Goal: Task Accomplishment & Management: Use online tool/utility

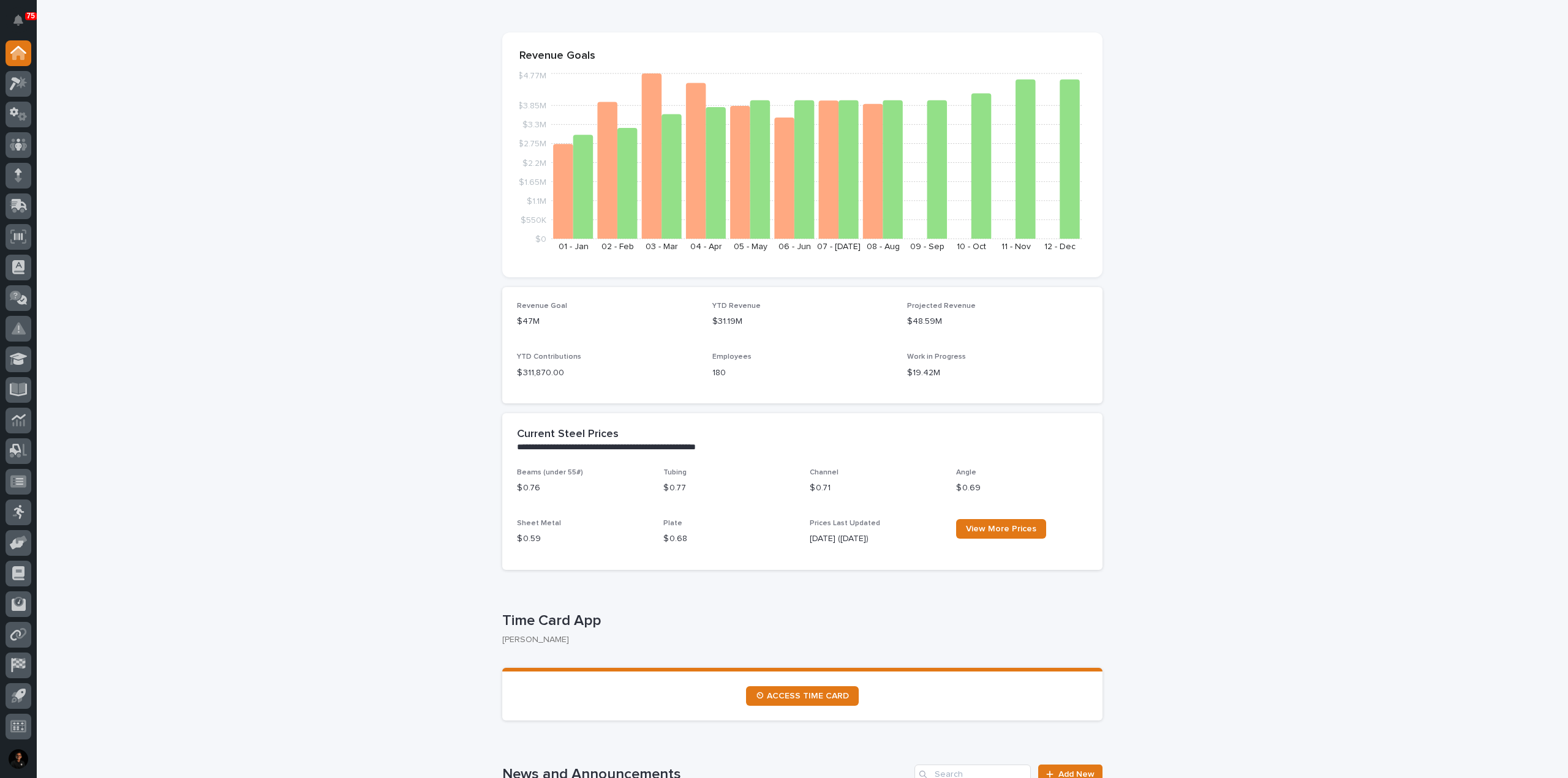
scroll to position [123, 0]
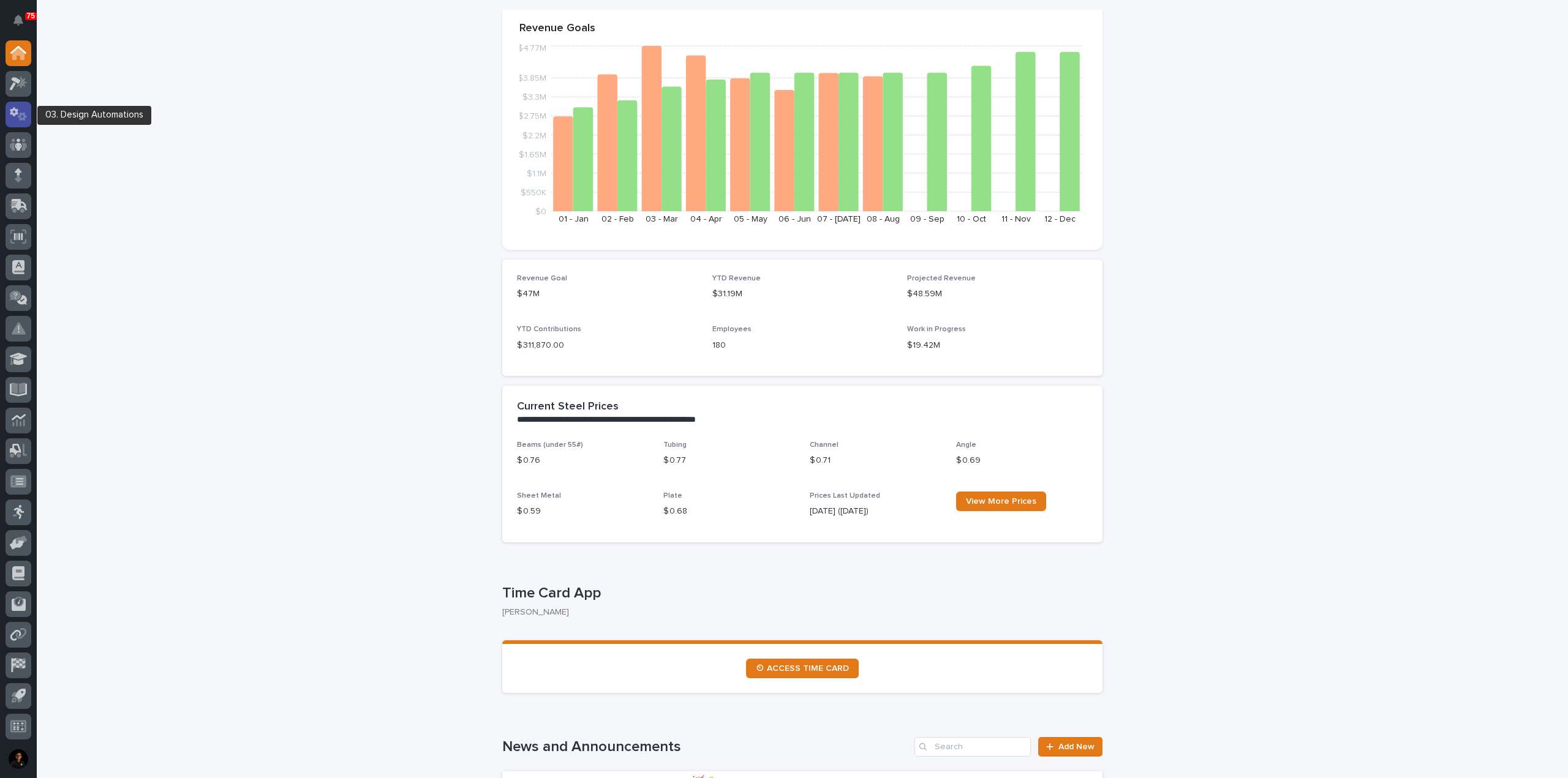
click at [17, 115] on icon at bounding box center [18, 114] width 17 height 14
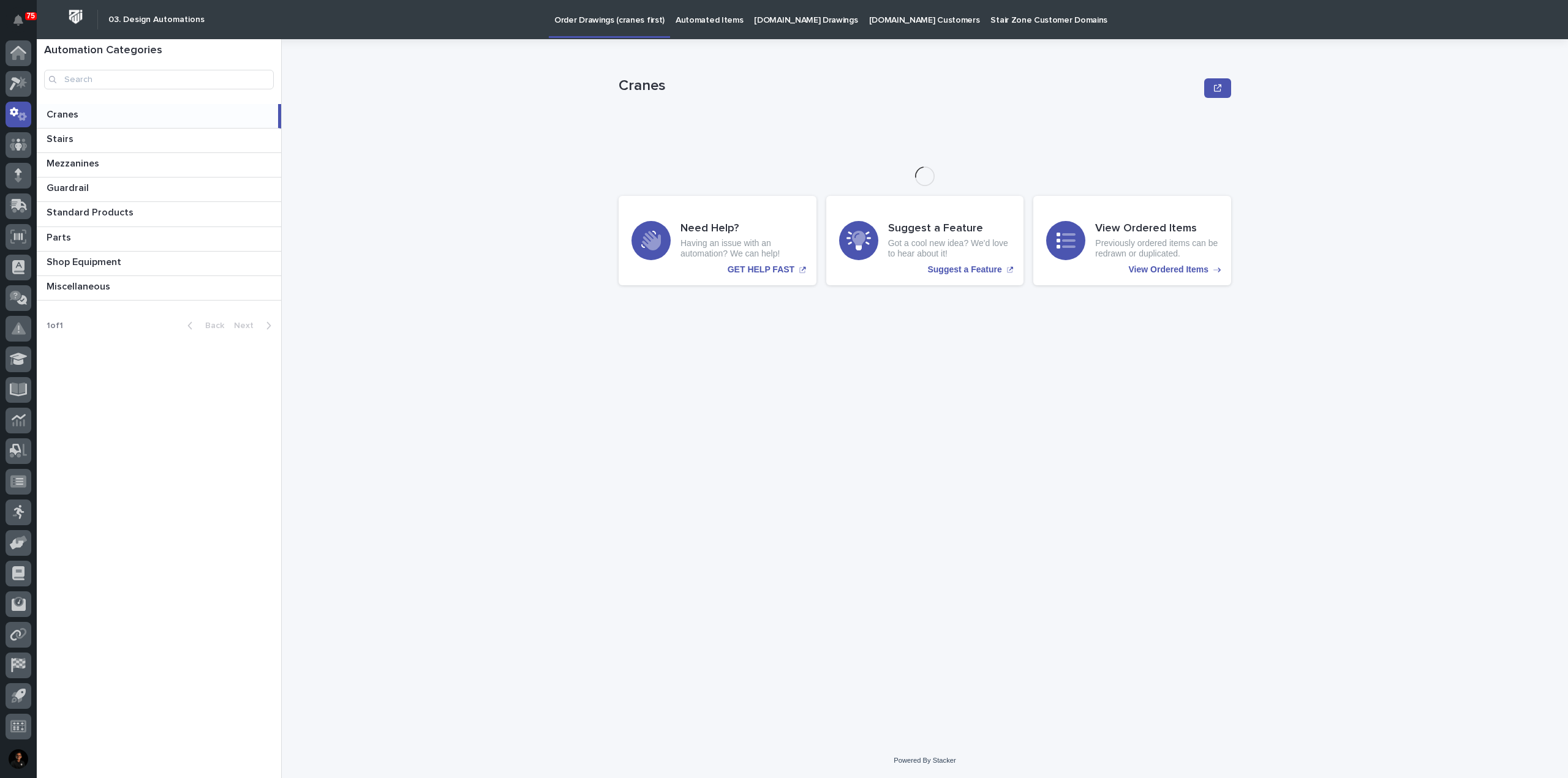
click at [686, 26] on link "Automated Items" at bounding box center [709, 19] width 79 height 38
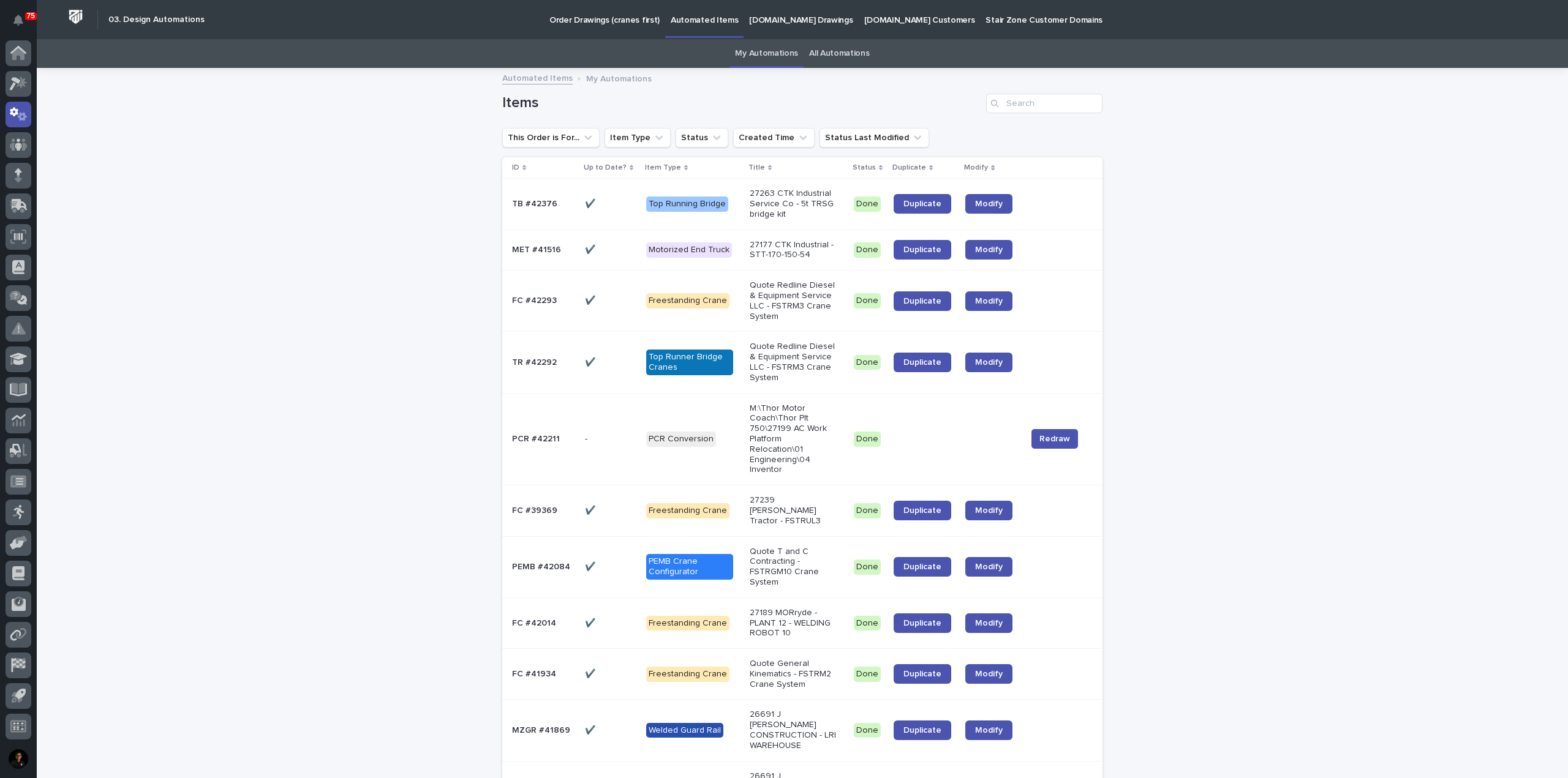
click at [863, 56] on div "All Automations" at bounding box center [839, 53] width 71 height 29
click at [884, 56] on div "My Automations All Automations" at bounding box center [803, 53] width 1532 height 29
click at [852, 48] on link "All Automations" at bounding box center [839, 53] width 60 height 29
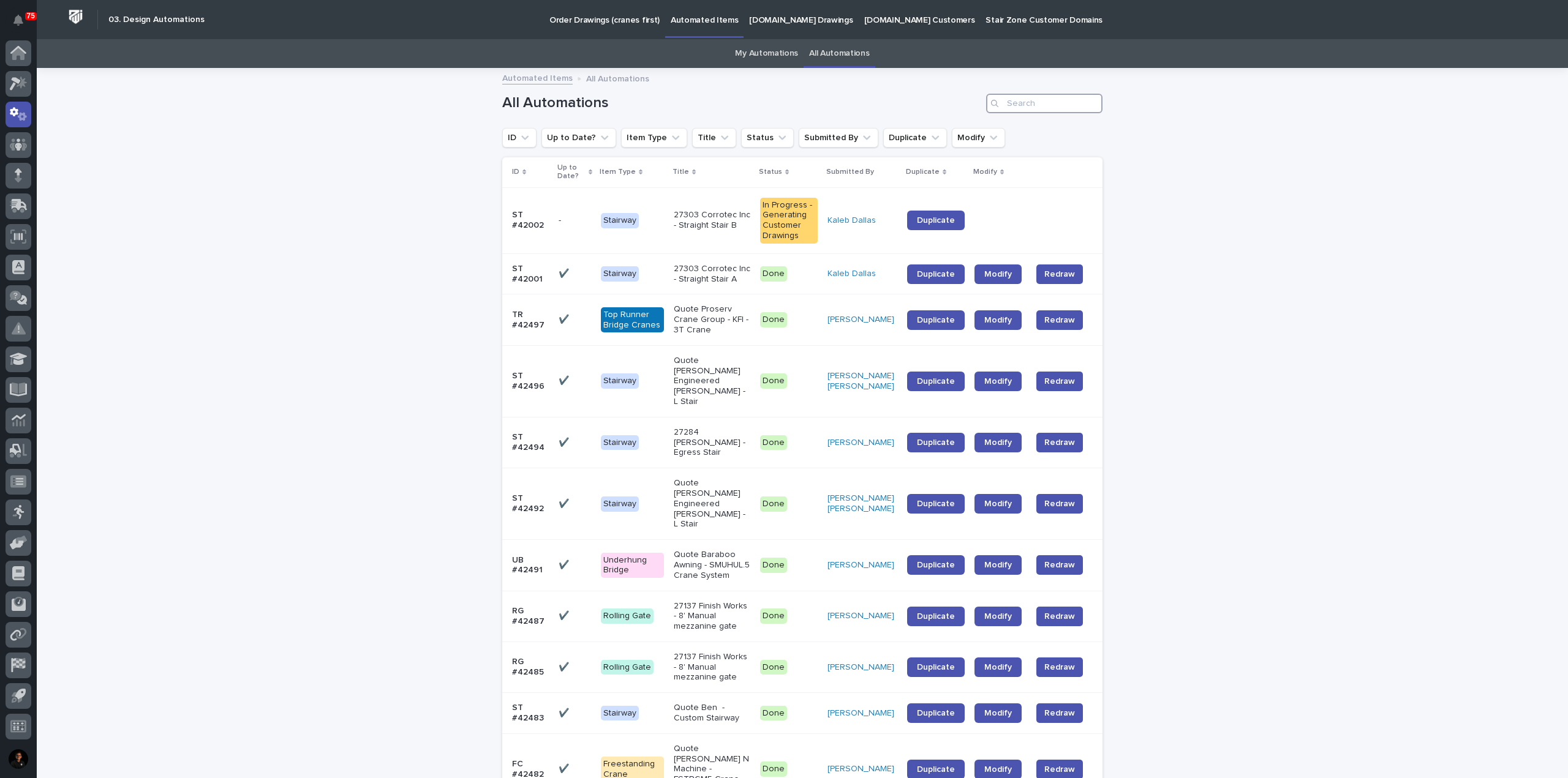
click at [1069, 110] on input "Search" at bounding box center [1044, 103] width 116 height 20
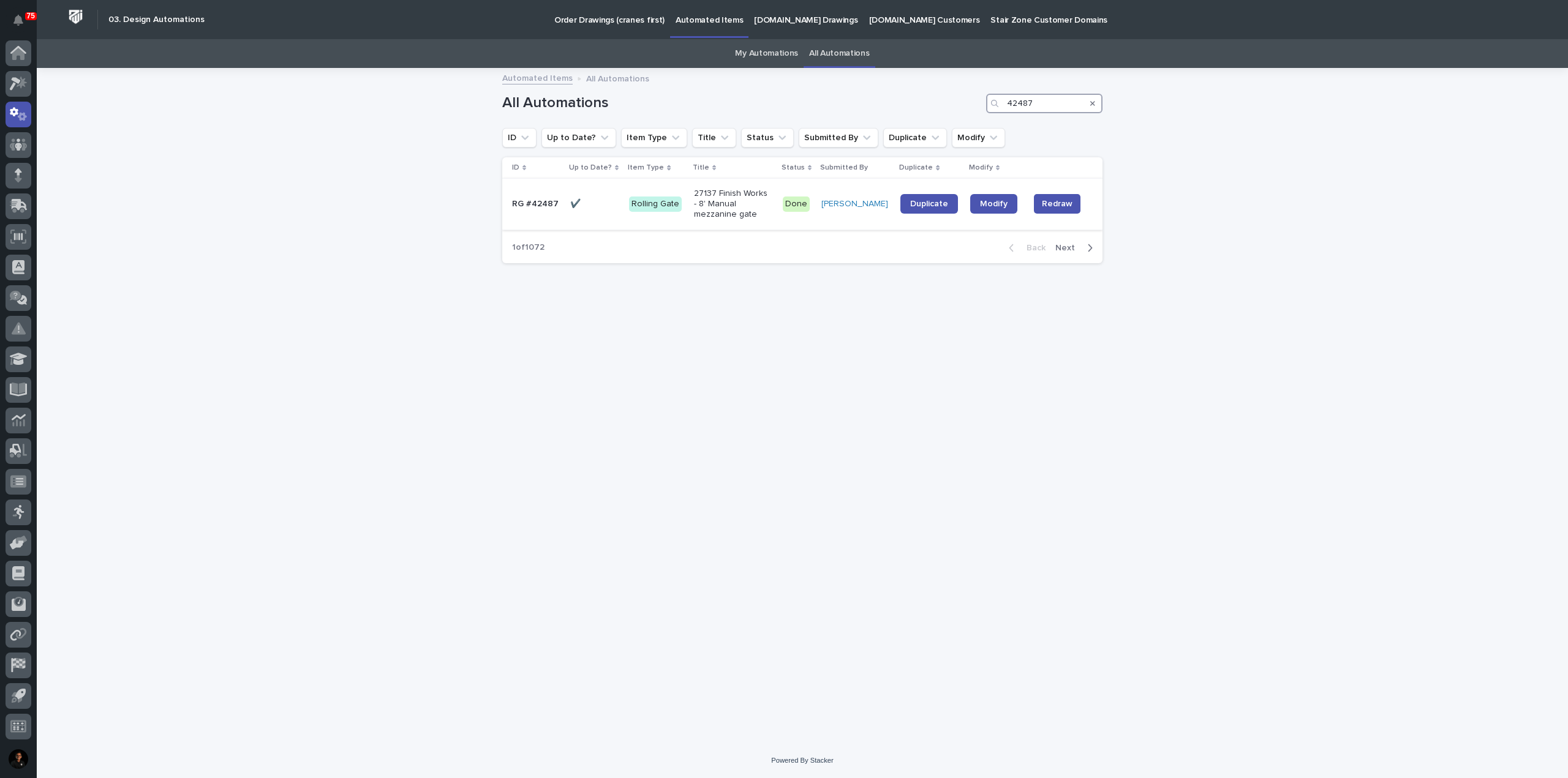
type input "42487"
click at [583, 214] on div "✔️ ✔️" at bounding box center [594, 204] width 49 height 20
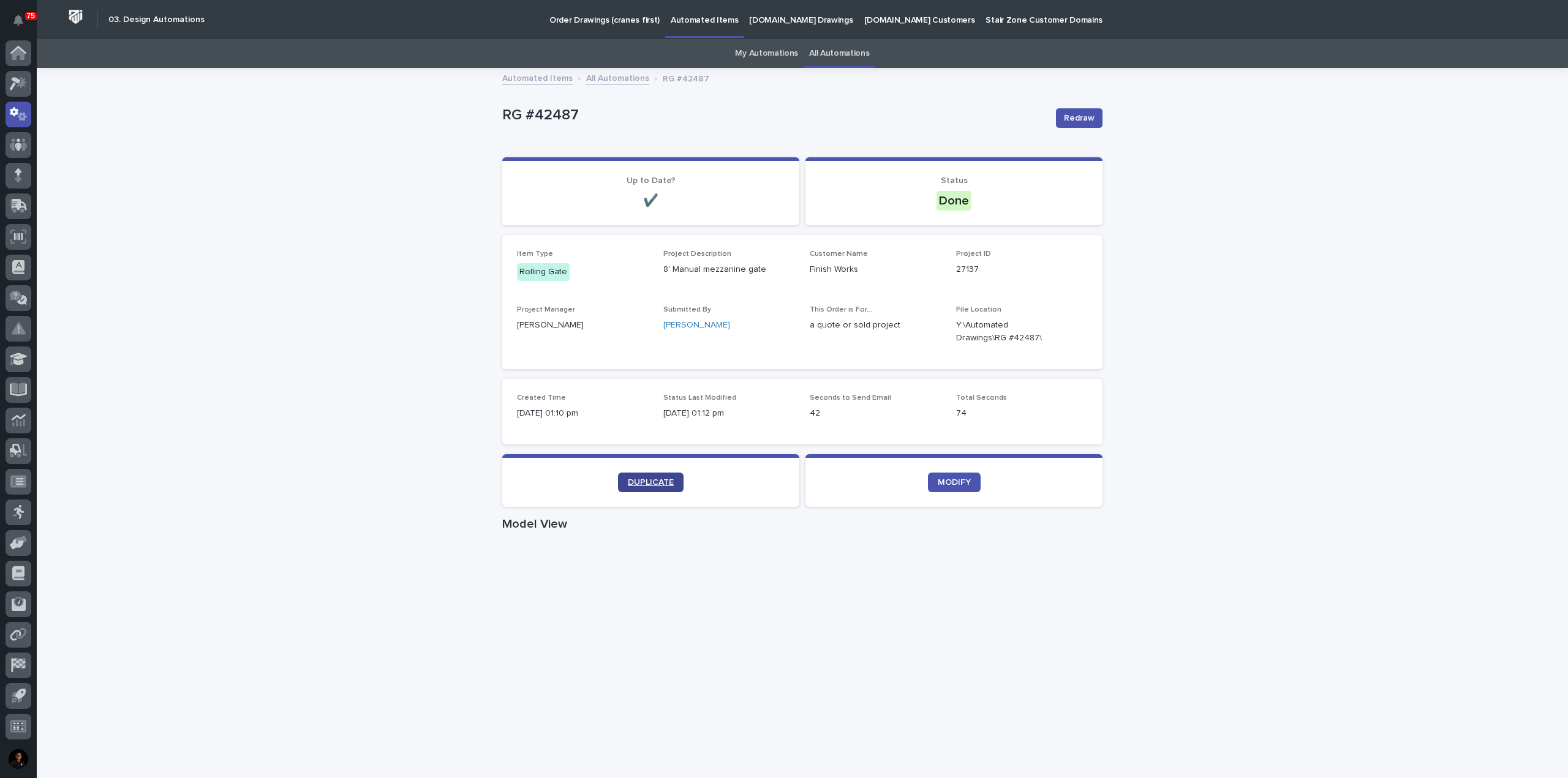
click at [654, 476] on link "DUPLICATE" at bounding box center [651, 483] width 66 height 20
click at [659, 492] on link "DUPLICATE" at bounding box center [651, 483] width 66 height 20
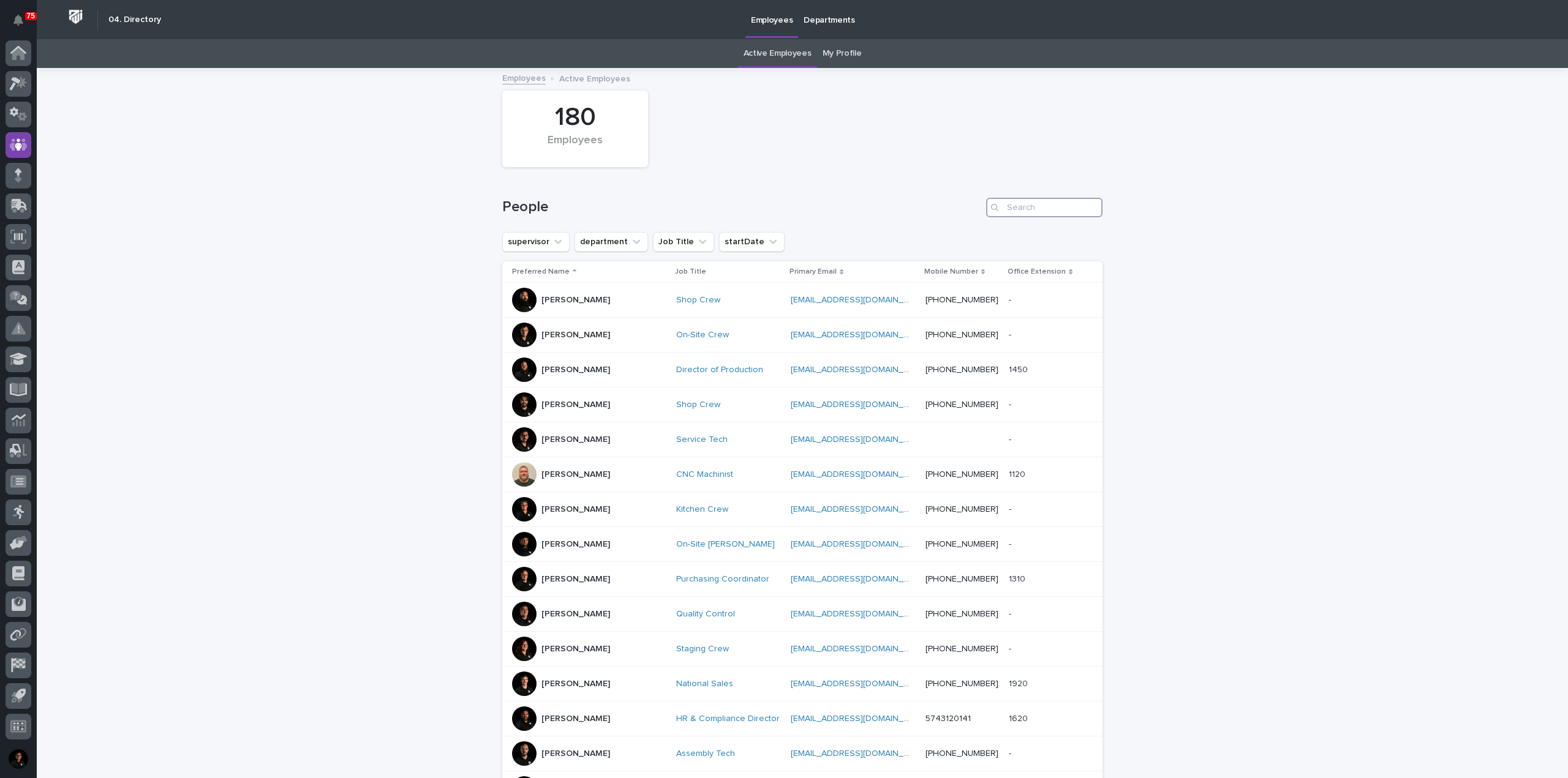
click at [1038, 216] on input "Search" at bounding box center [1044, 208] width 116 height 20
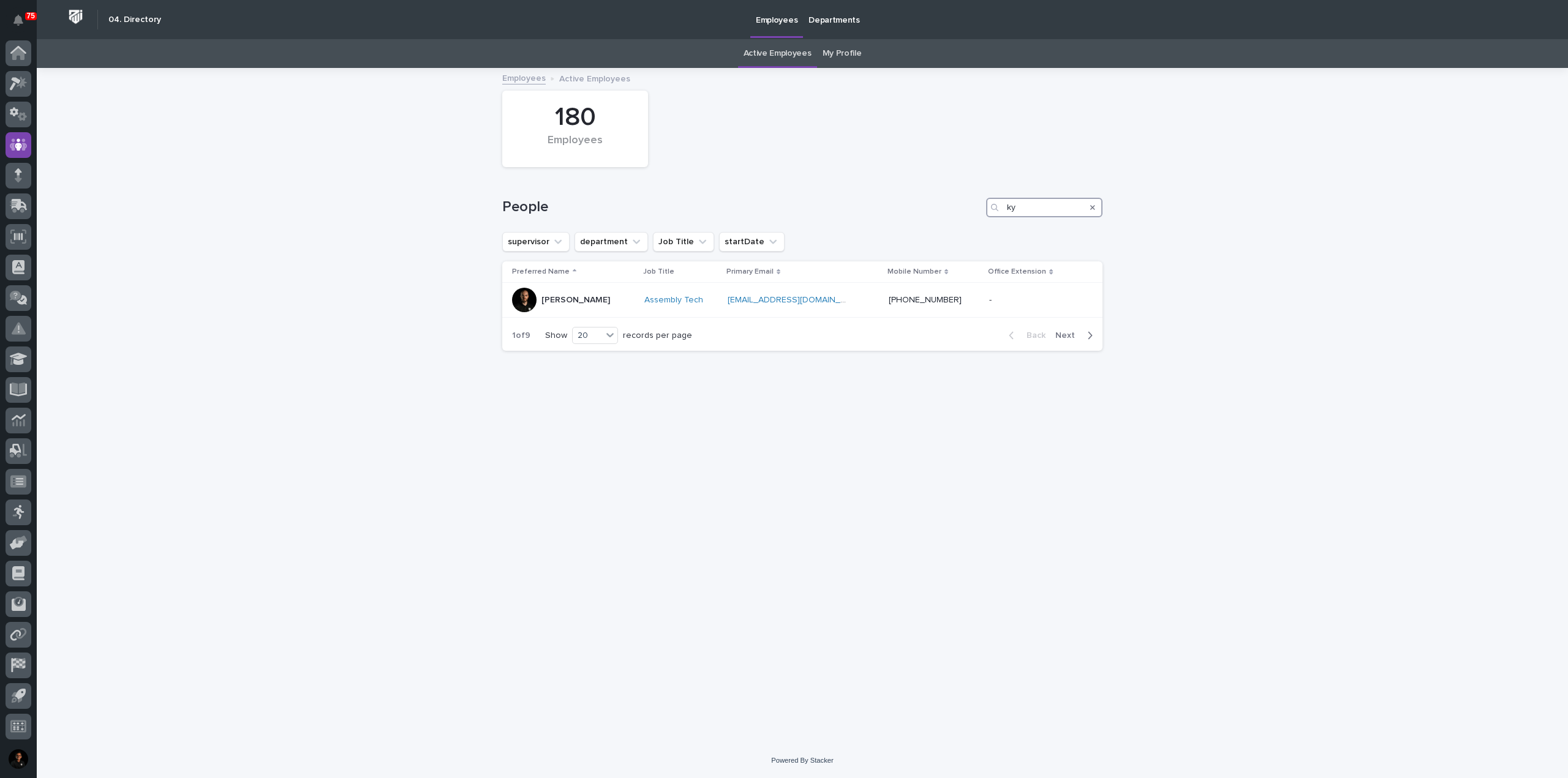
type input "kyl"
